Goal: Information Seeking & Learning: Learn about a topic

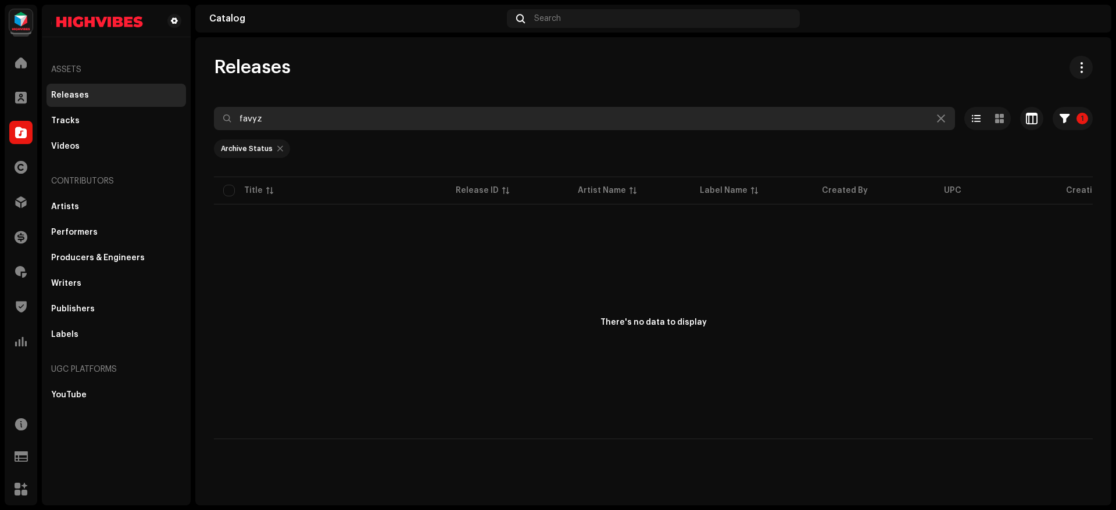
drag, startPoint x: 301, startPoint y: 124, endPoint x: 226, endPoint y: 121, distance: 75.6
click at [226, 121] on div "favyz" at bounding box center [584, 118] width 741 height 23
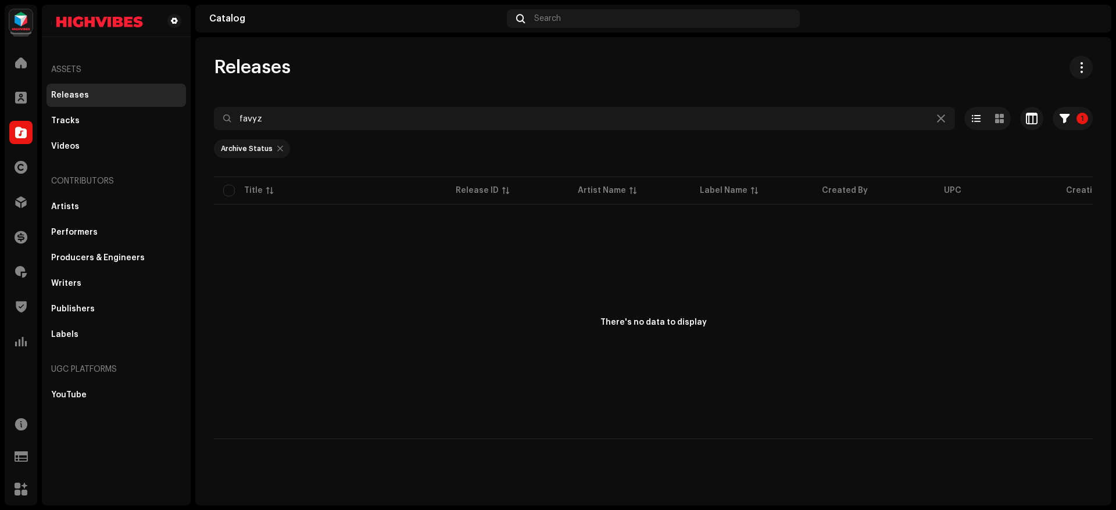
click at [277, 146] on div at bounding box center [280, 148] width 6 height 9
radio input "false"
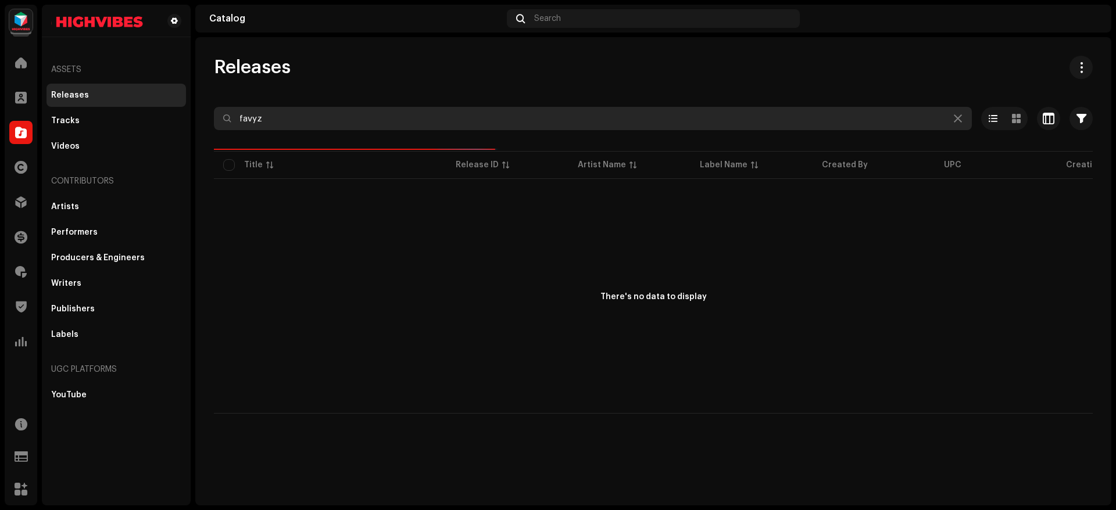
drag, startPoint x: 270, startPoint y: 121, endPoint x: 210, endPoint y: 119, distance: 60.5
click at [210, 119] on div "Releases favyz Selected 0 Deselect all 0 Options Filters Distribution status Ne…" at bounding box center [653, 235] width 916 height 358
paste input "Mio Shakomo"
type input "Mio Shakomo"
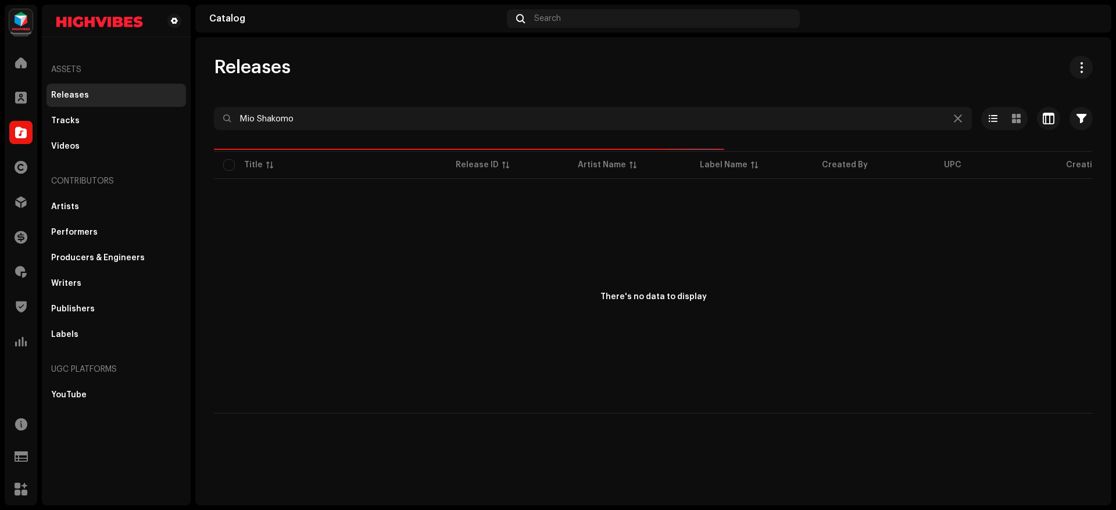
click at [360, 62] on div "Releases" at bounding box center [653, 67] width 879 height 23
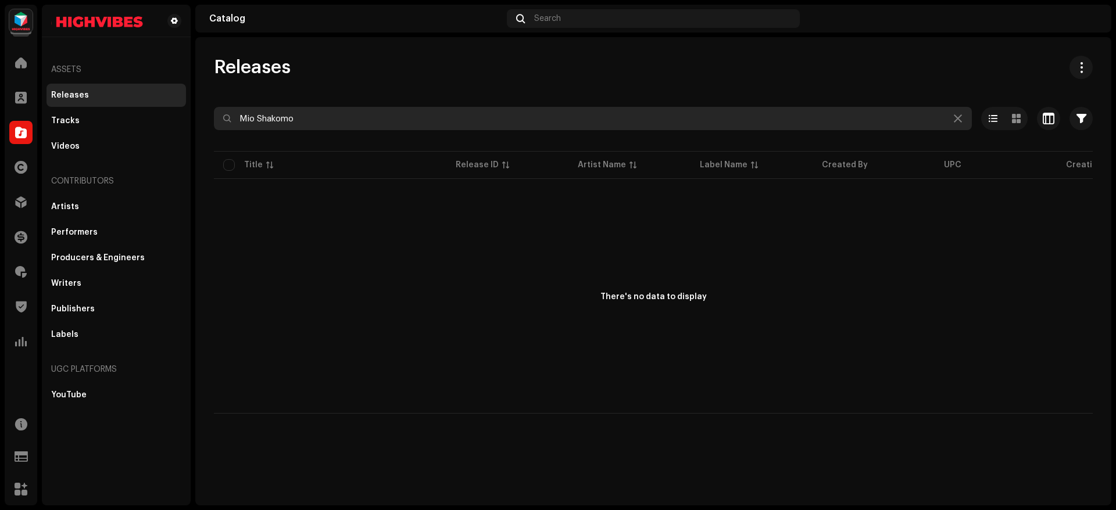
click at [359, 123] on input "Mio Shakomo" at bounding box center [593, 118] width 758 height 23
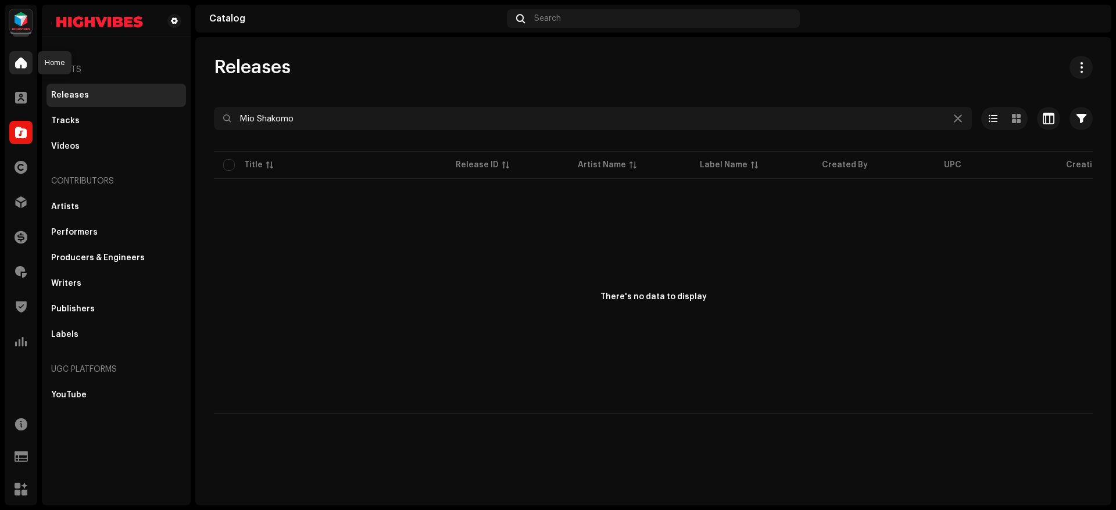
click at [12, 58] on div at bounding box center [20, 62] width 23 height 23
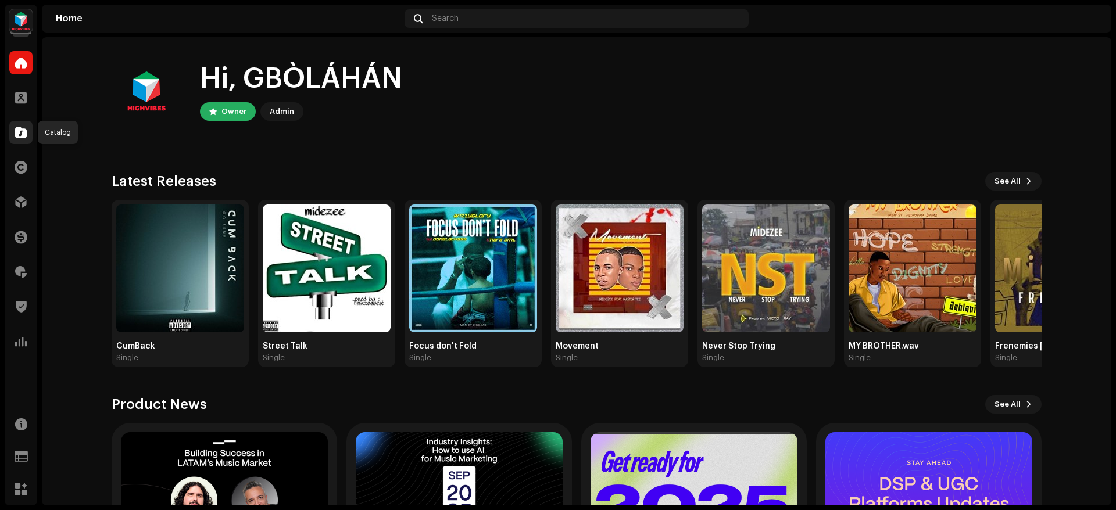
click at [16, 132] on span at bounding box center [21, 132] width 12 height 9
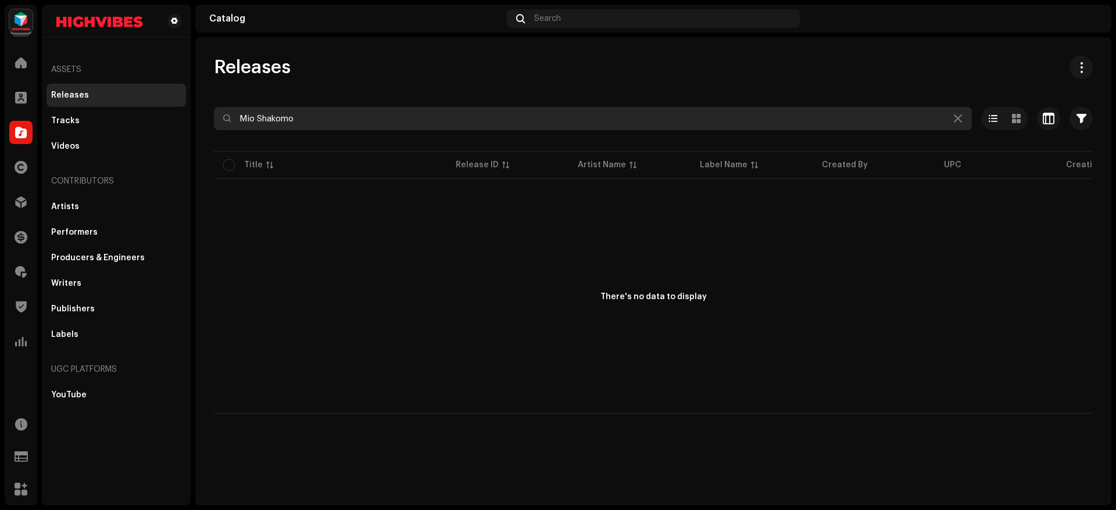
click at [381, 122] on input "Mio Shakomo" at bounding box center [593, 118] width 758 height 23
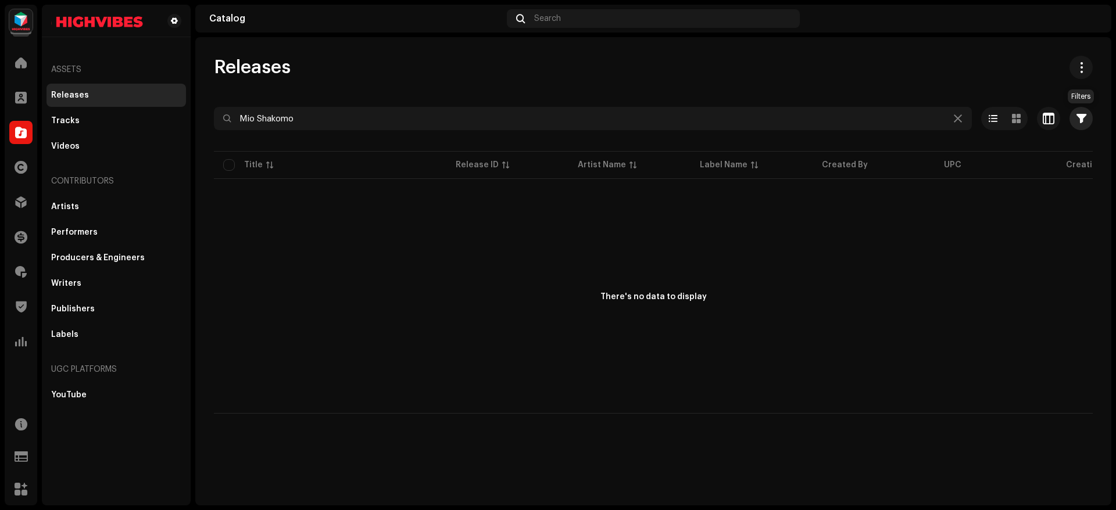
click at [1083, 120] on span "button" at bounding box center [1082, 118] width 10 height 9
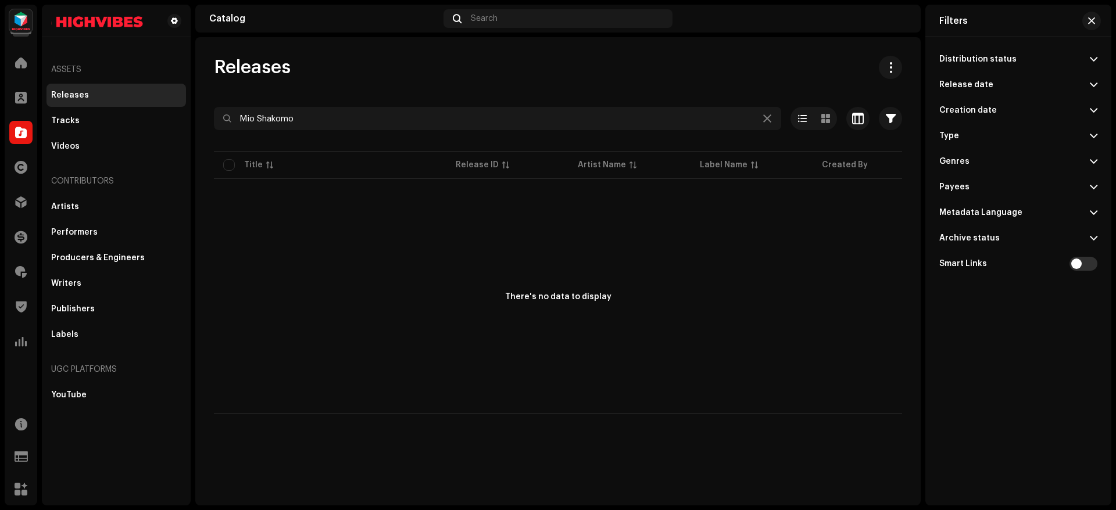
click at [1078, 235] on p-accordion-header "Archive status" at bounding box center [1018, 239] width 158 height 26
click at [1093, 263] on div at bounding box center [1092, 262] width 12 height 12
radio input "true"
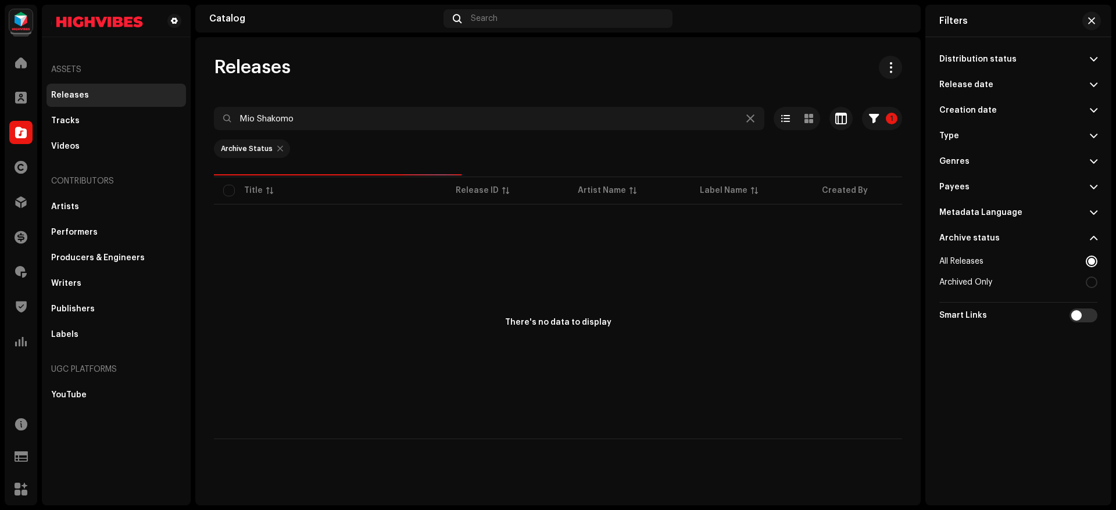
click at [592, 52] on div "Releases Mio Shakomo 1 Selected 0 Deselect all 0 Options Filters Distribution s…" at bounding box center [557, 271] width 725 height 469
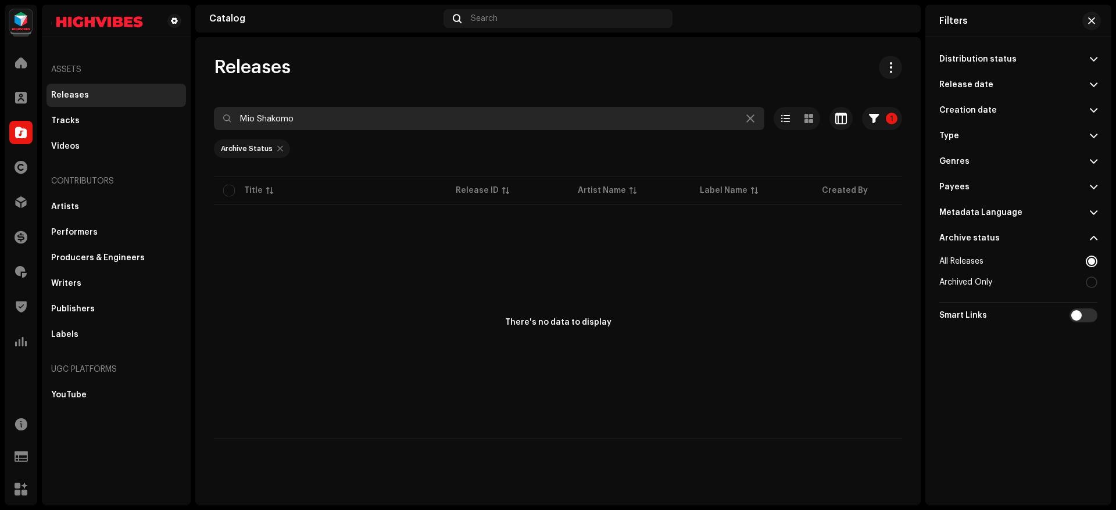
click at [337, 124] on input "Mio Shakomo" at bounding box center [489, 118] width 551 height 23
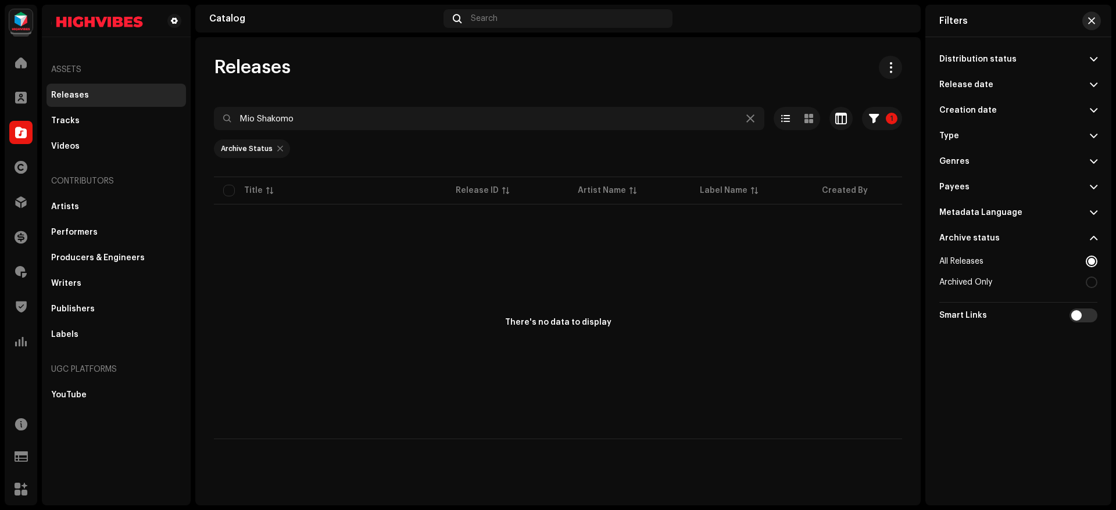
click at [1097, 19] on button "button" at bounding box center [1091, 21] width 19 height 19
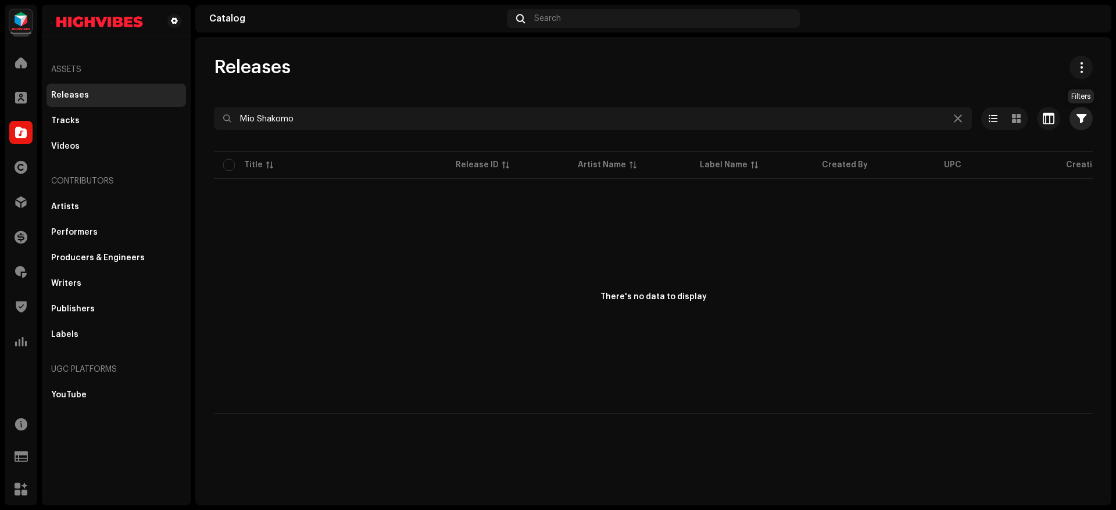
click at [1085, 123] on span "button" at bounding box center [1082, 118] width 10 height 9
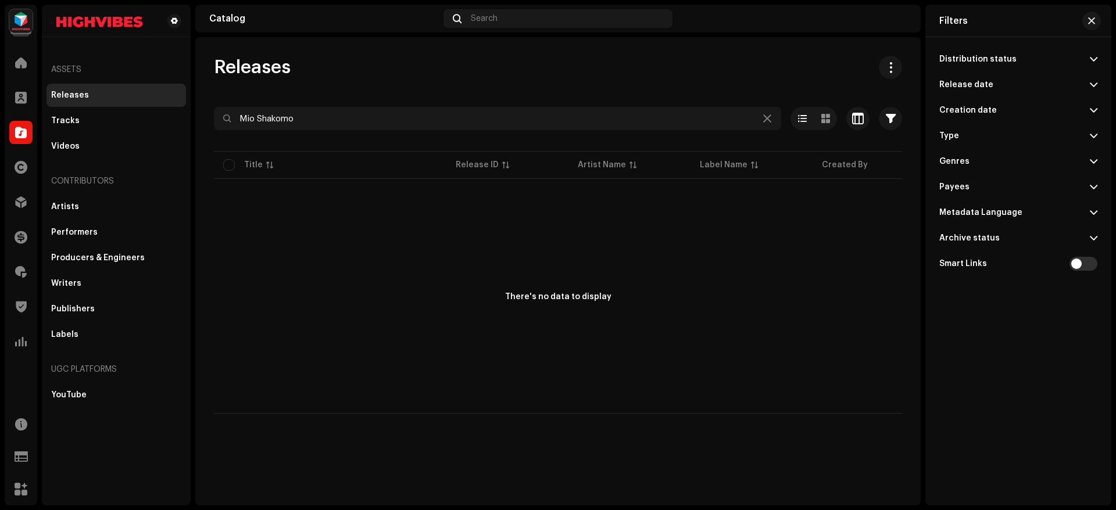
click at [1091, 235] on span at bounding box center [1094, 238] width 8 height 9
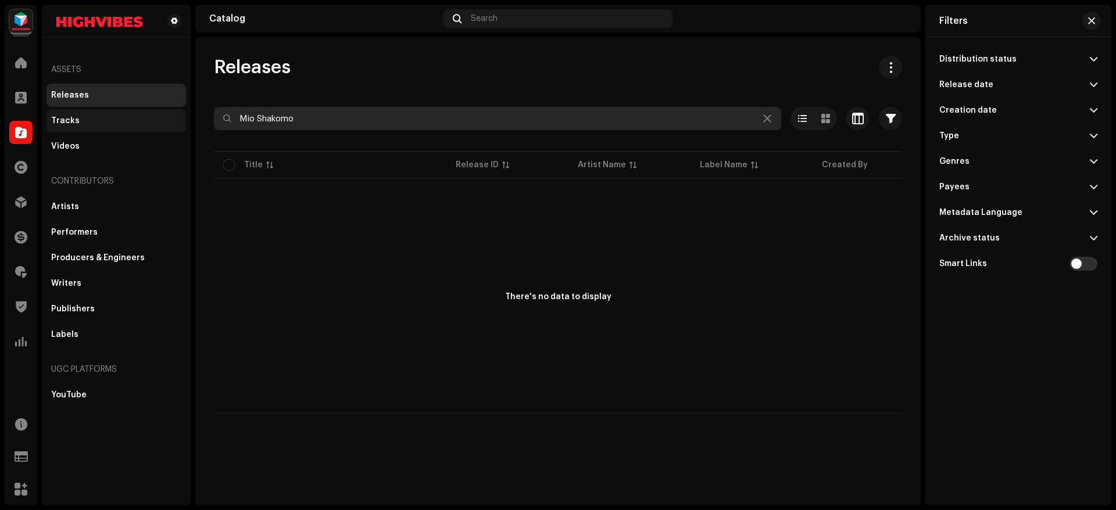
drag, startPoint x: 353, startPoint y: 119, endPoint x: 170, endPoint y: 122, distance: 182.6
click at [170, 122] on div "HIGHVIBES Home Clients Catalog Rights Distribution Finance Royalties Trust & Sa…" at bounding box center [558, 255] width 1116 height 510
type input "[PERSON_NAME]"
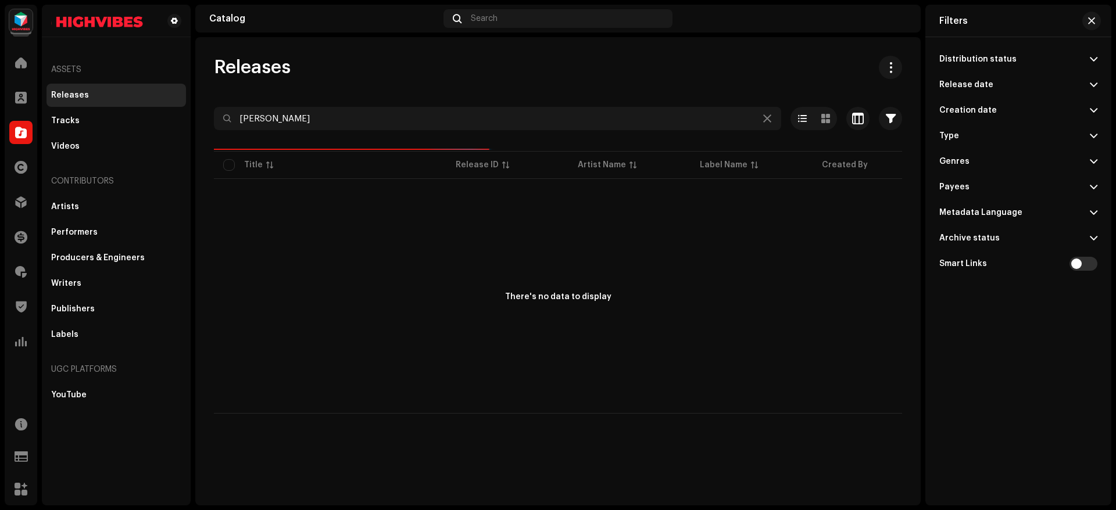
click at [329, 92] on div "Releases [PERSON_NAME] blaq Selected 0 Deselect all 0 Options Filters Distribut…" at bounding box center [557, 235] width 725 height 358
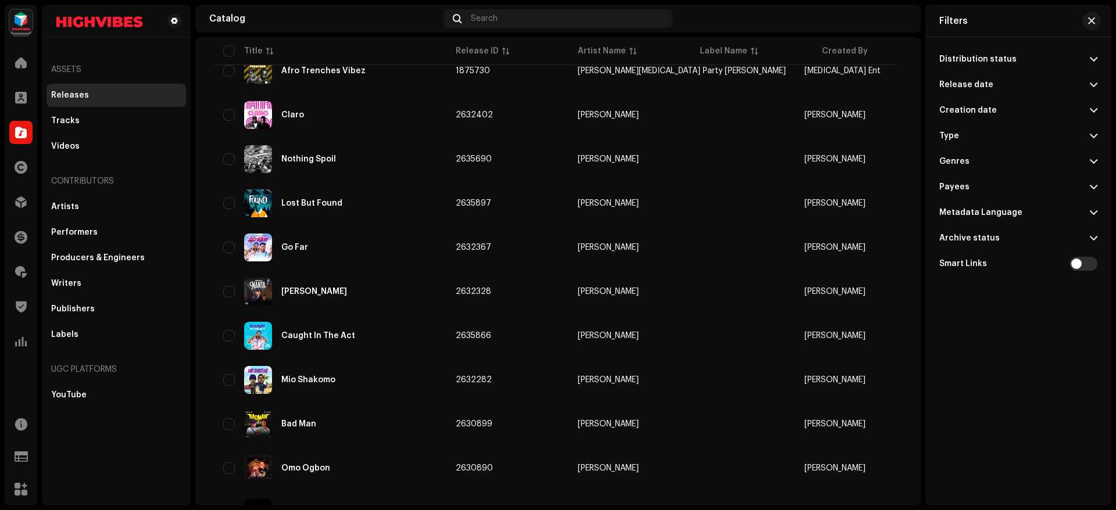
scroll to position [621, 0]
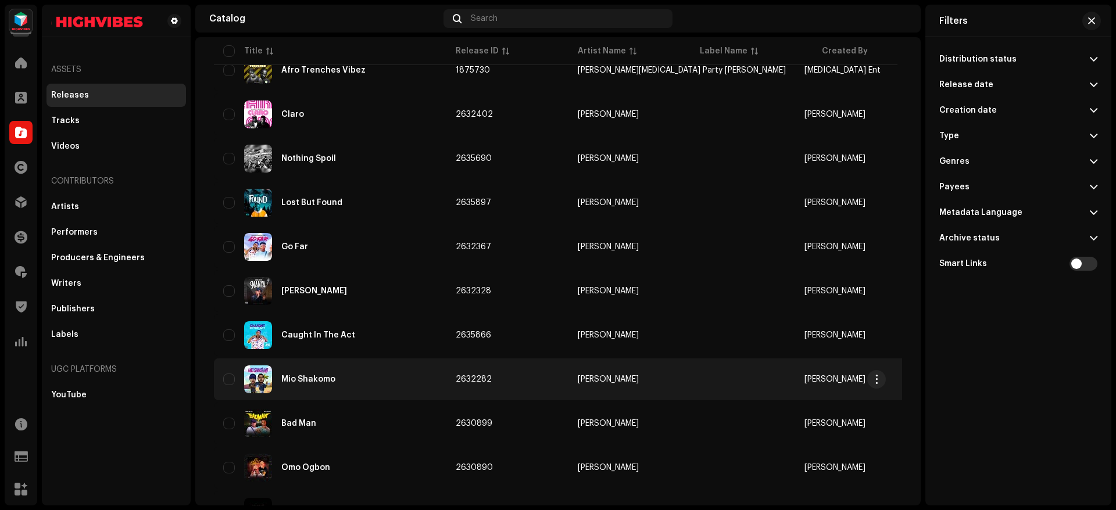
click at [377, 387] on div "Mio Shakomo" at bounding box center [330, 380] width 214 height 28
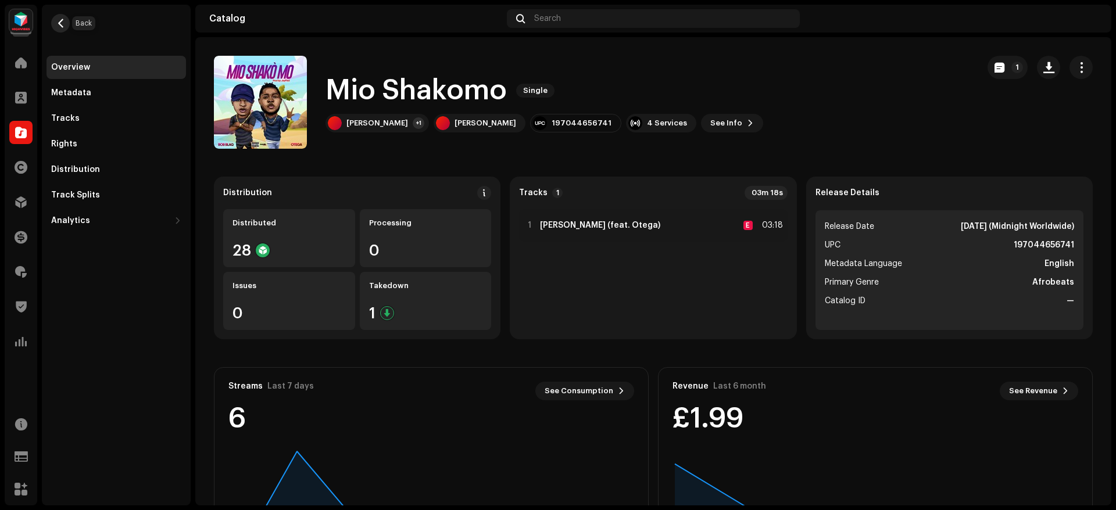
click at [67, 28] on button "button" at bounding box center [60, 23] width 19 height 19
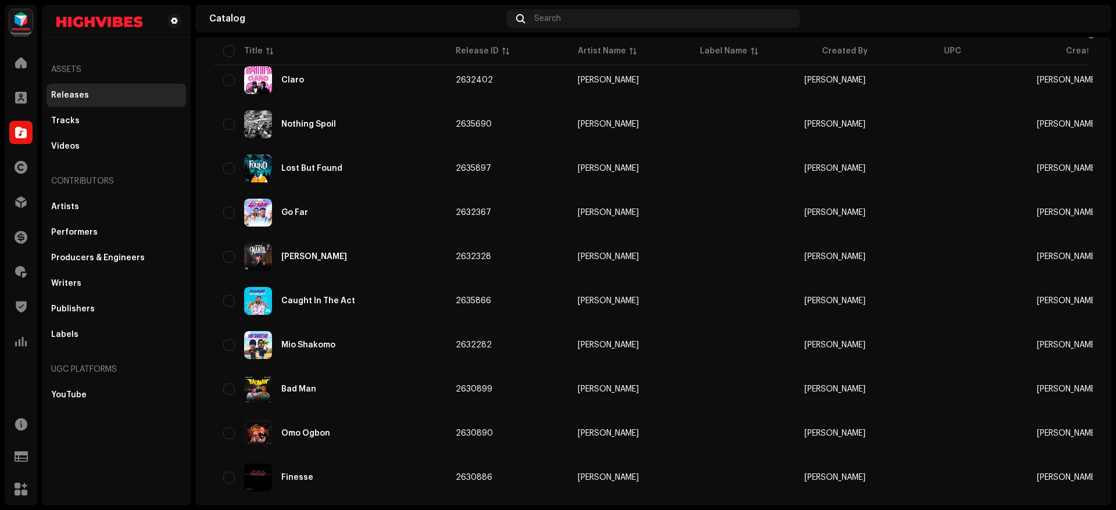
scroll to position [727, 0]
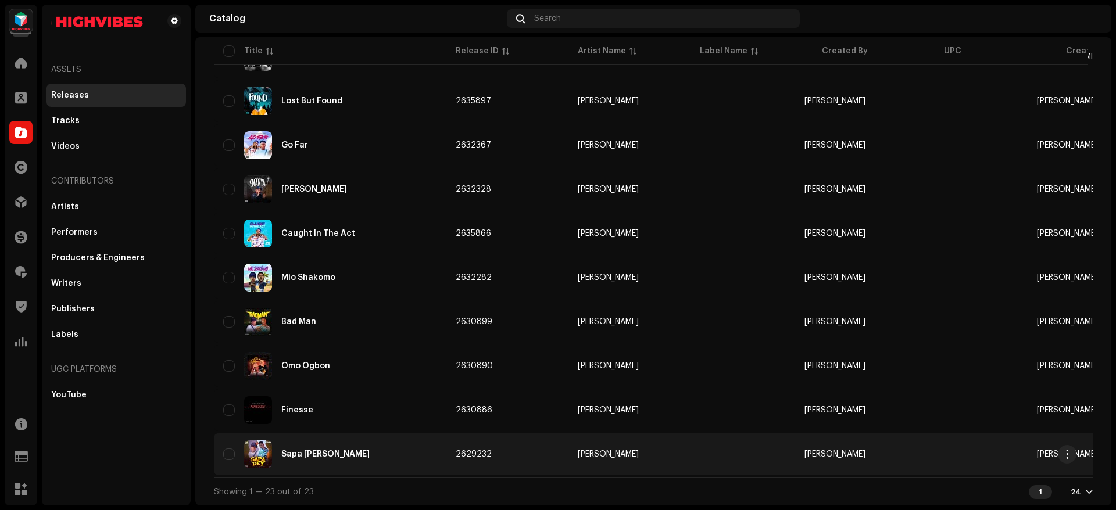
click at [387, 446] on div "Sapa [PERSON_NAME]" at bounding box center [330, 455] width 214 height 28
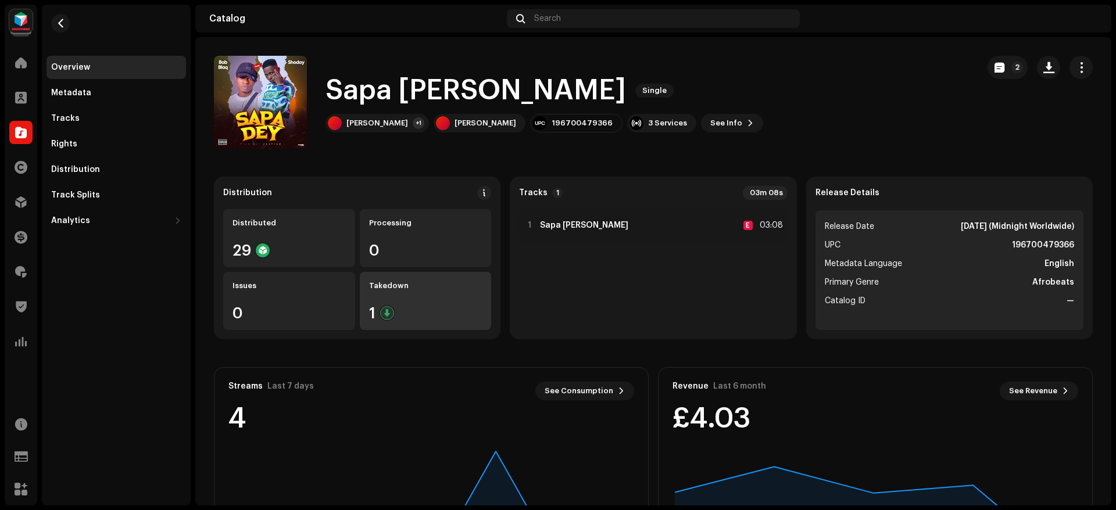
click at [420, 308] on div "1" at bounding box center [425, 313] width 113 height 15
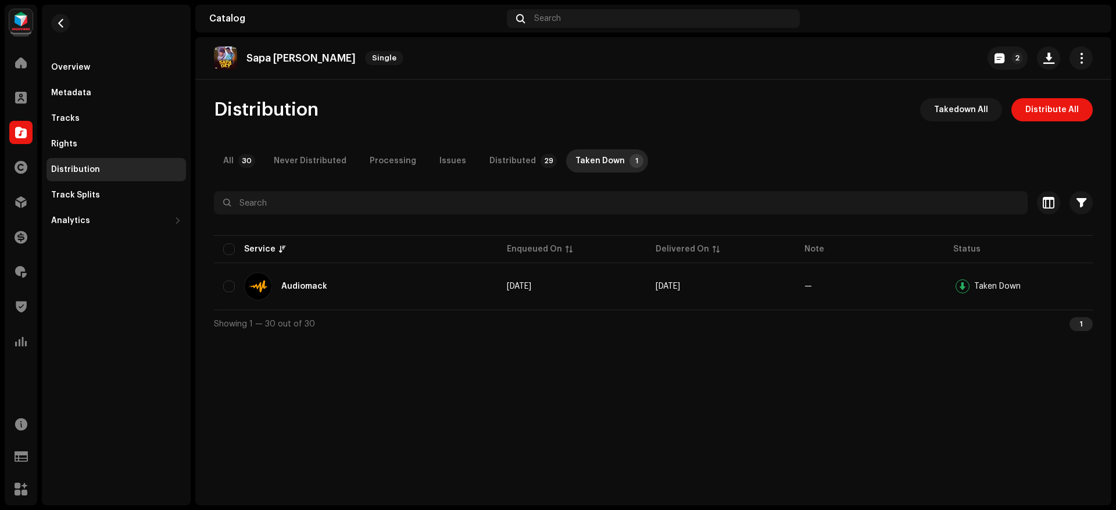
click at [478, 63] on div "Sapa [PERSON_NAME] Single 2" at bounding box center [653, 58] width 879 height 23
